Goal: Task Accomplishment & Management: Use online tool/utility

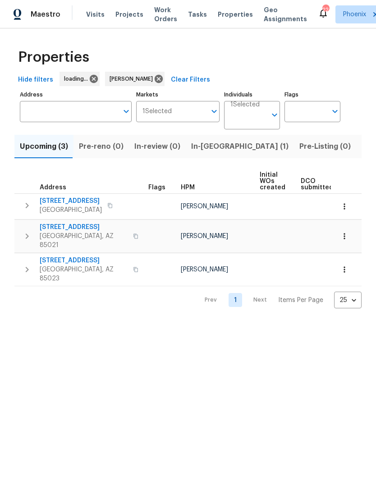
click at [82, 122] on input "Address" at bounding box center [69, 111] width 98 height 21
click at [77, 122] on input "Address" at bounding box center [69, 111] width 98 height 21
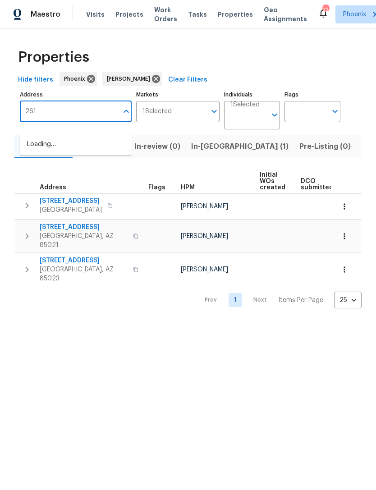
type input "2617"
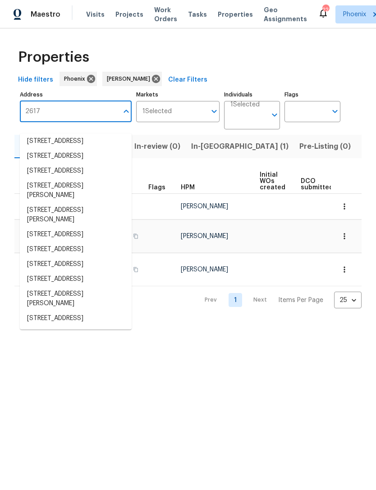
scroll to position [83, 0]
click at [82, 272] on li "[STREET_ADDRESS]" at bounding box center [76, 279] width 112 height 15
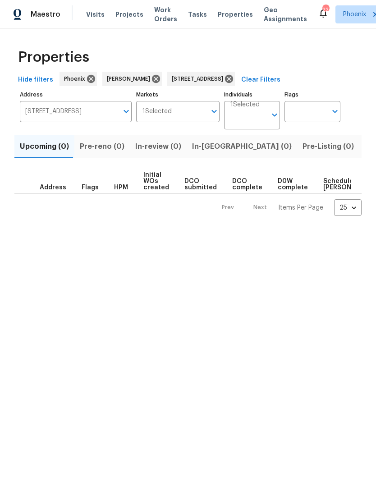
click at [365, 153] on span "Listed (1)" at bounding box center [381, 146] width 32 height 13
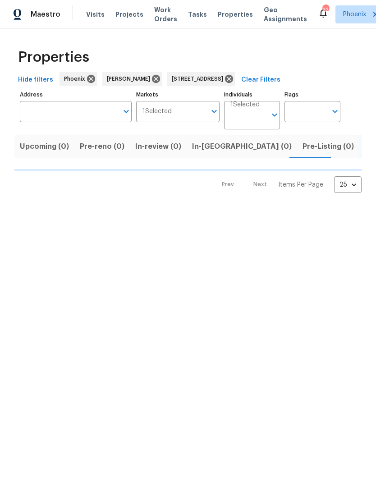
type input "[STREET_ADDRESS]"
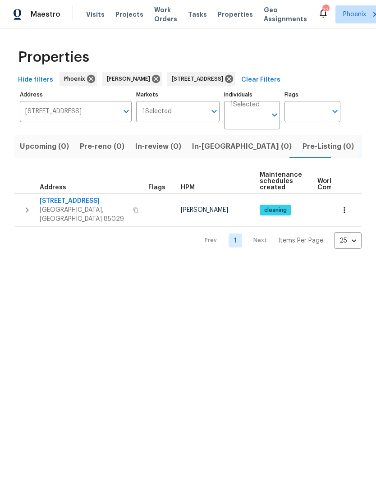
click at [28, 215] on icon "button" at bounding box center [27, 210] width 11 height 11
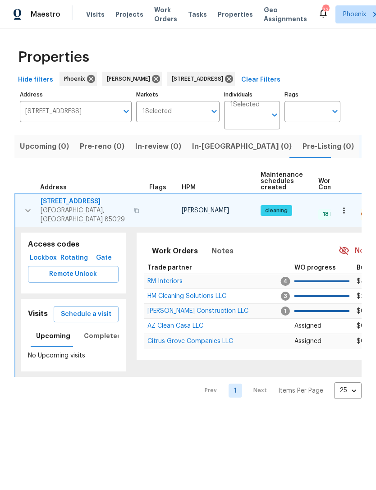
click at [189, 344] on span "Citrus Grove Companies LLC" at bounding box center [190, 341] width 86 height 6
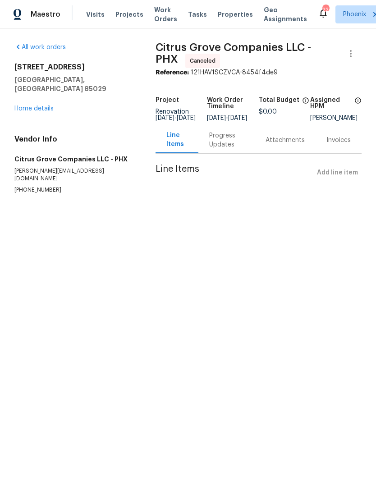
click at [35, 107] on link "Home details" at bounding box center [33, 108] width 39 height 6
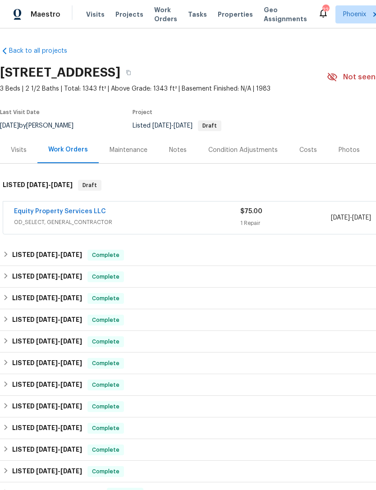
click at [79, 215] on link "Equity Property Services LLC" at bounding box center [60, 211] width 92 height 6
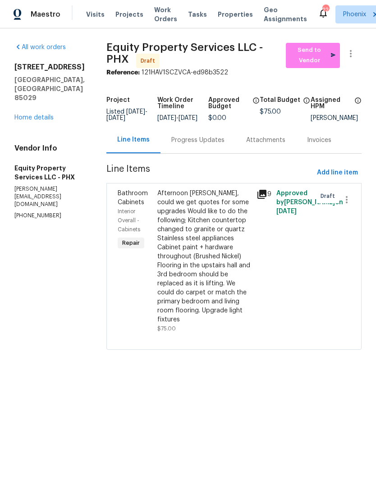
click at [189, 145] on div "Progress Updates" at bounding box center [197, 140] width 53 height 9
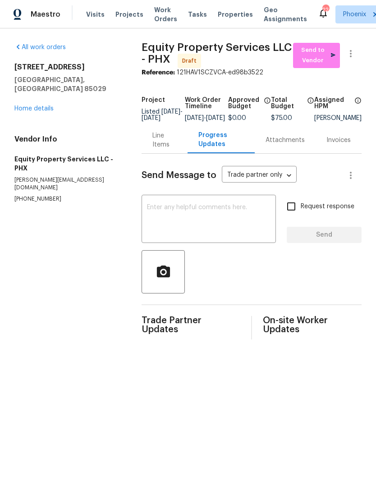
click at [159, 149] on div "Line Items" at bounding box center [164, 140] width 24 height 18
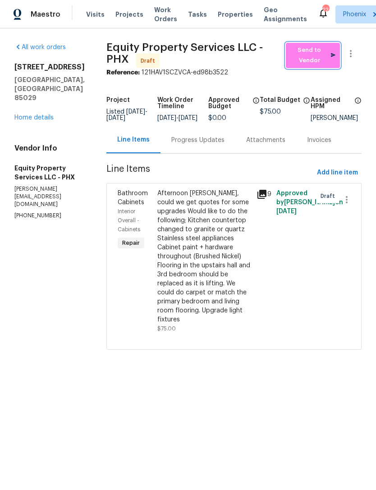
click at [323, 64] on span "Send to Vendor" at bounding box center [312, 55] width 45 height 21
